Goal: Navigation & Orientation: Find specific page/section

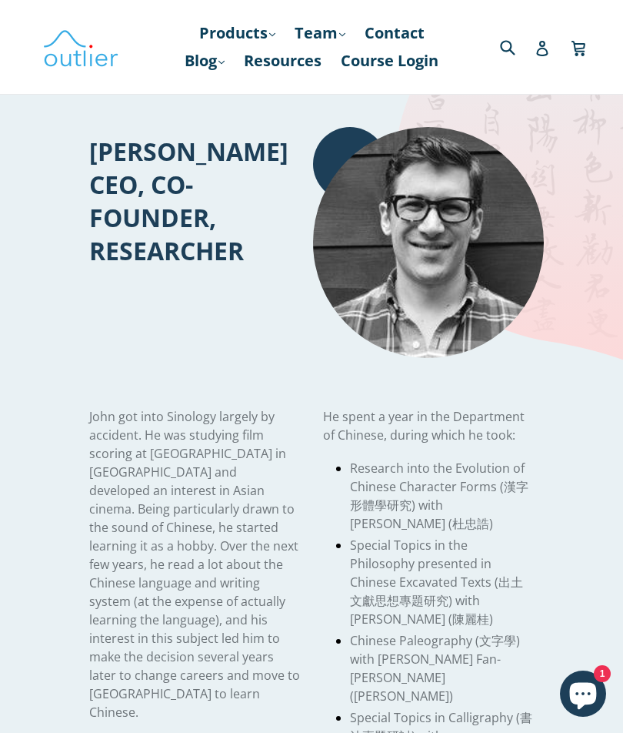
click at [264, 33] on link "Products .cls-1{fill:#231f20} expand" at bounding box center [238, 33] width 92 height 28
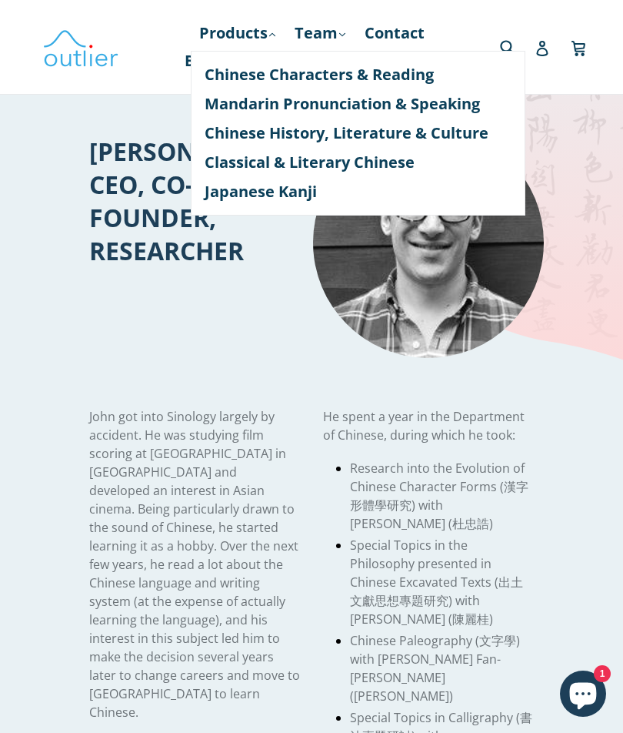
click at [242, 68] on link "Chinese Characters & Reading" at bounding box center [358, 74] width 307 height 29
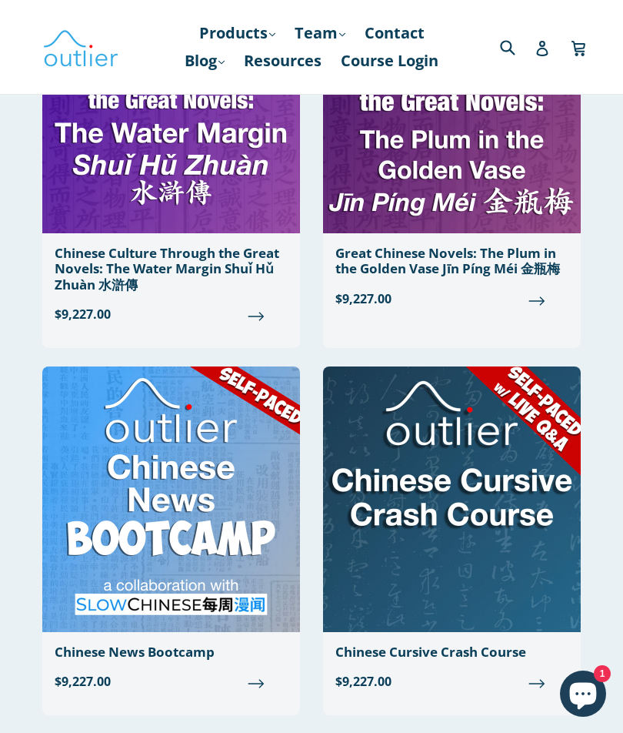
scroll to position [1402, 0]
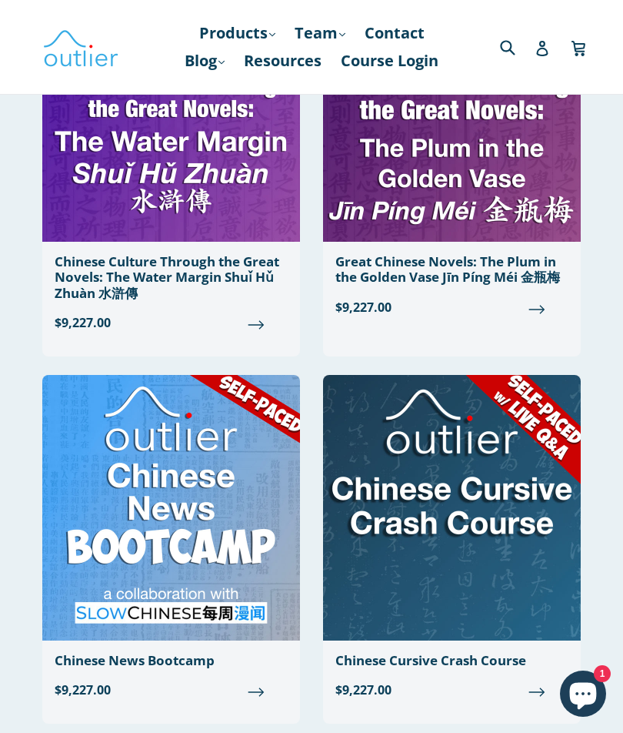
click at [332, 31] on link "Team .cls-1{fill:#231f20} expand" at bounding box center [320, 33] width 66 height 28
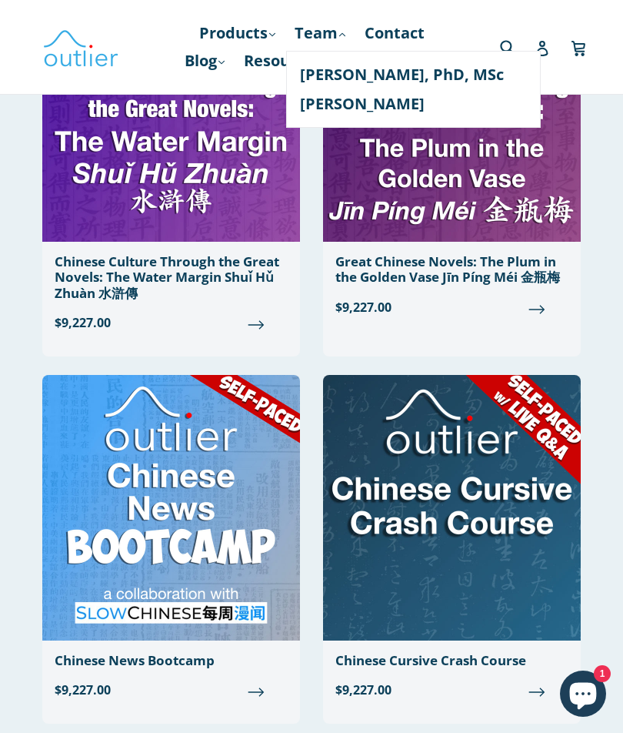
click at [156, 12] on div at bounding box center [109, 47] width 135 height 94
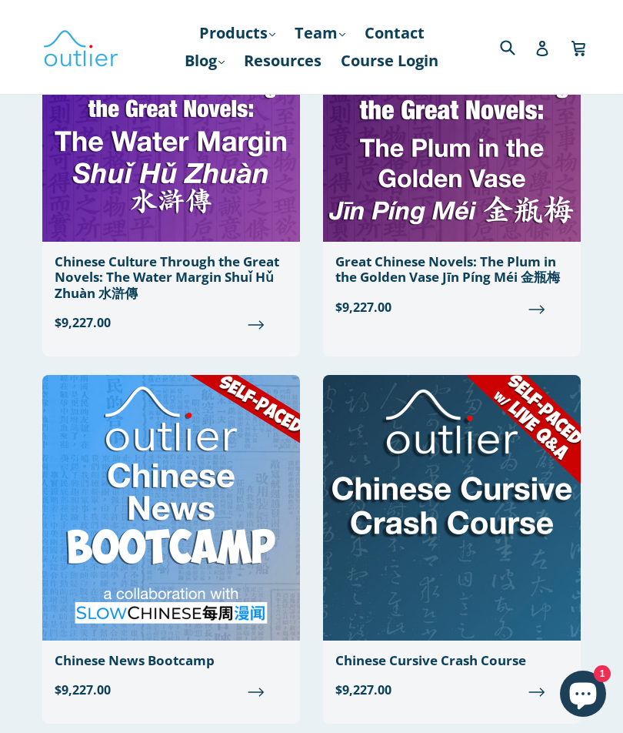
click at [232, 53] on link "Blog .cls-1{fill:#231f20} expand" at bounding box center [204, 61] width 55 height 28
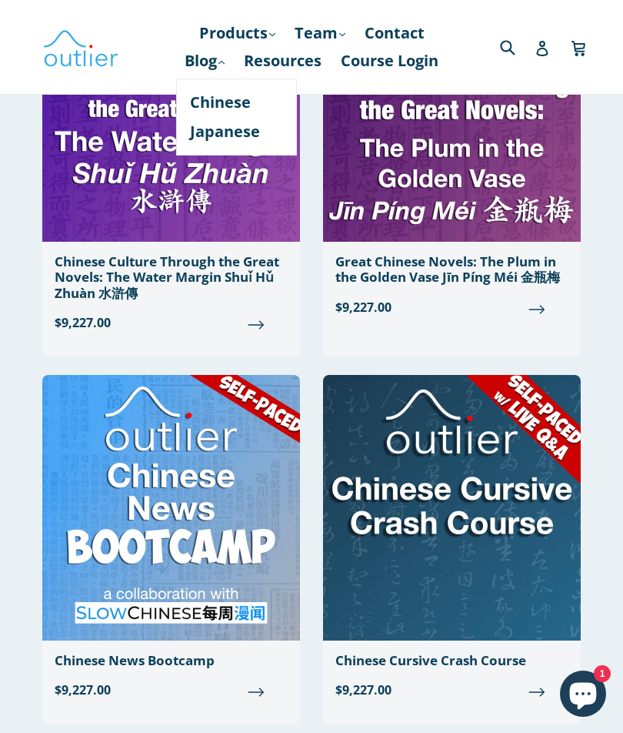
click at [270, 98] on link "Chinese" at bounding box center [236, 102] width 93 height 29
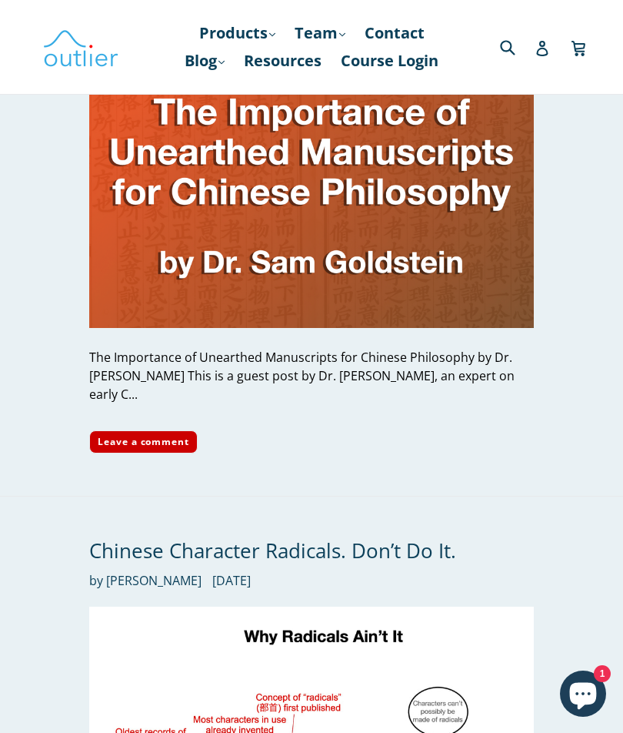
scroll to position [3570, 0]
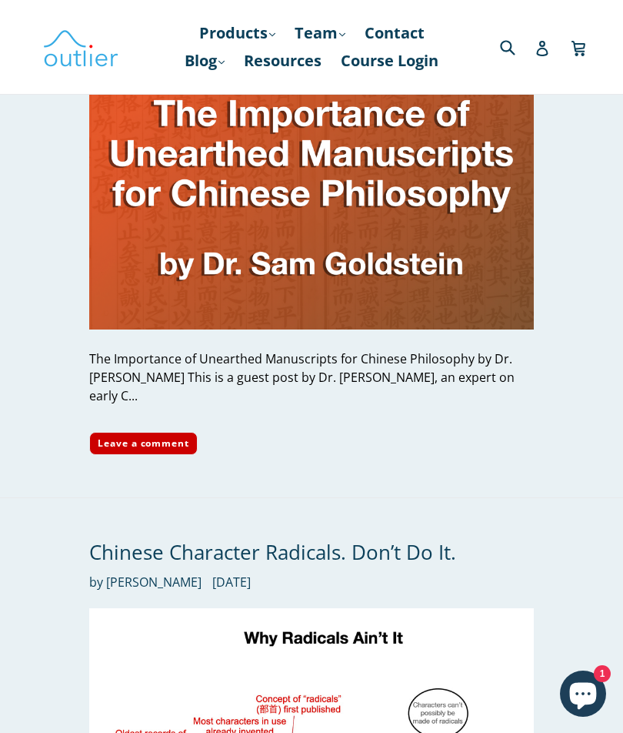
click at [329, 59] on link "Resources" at bounding box center [282, 61] width 93 height 28
